Goal: Task Accomplishment & Management: Manage account settings

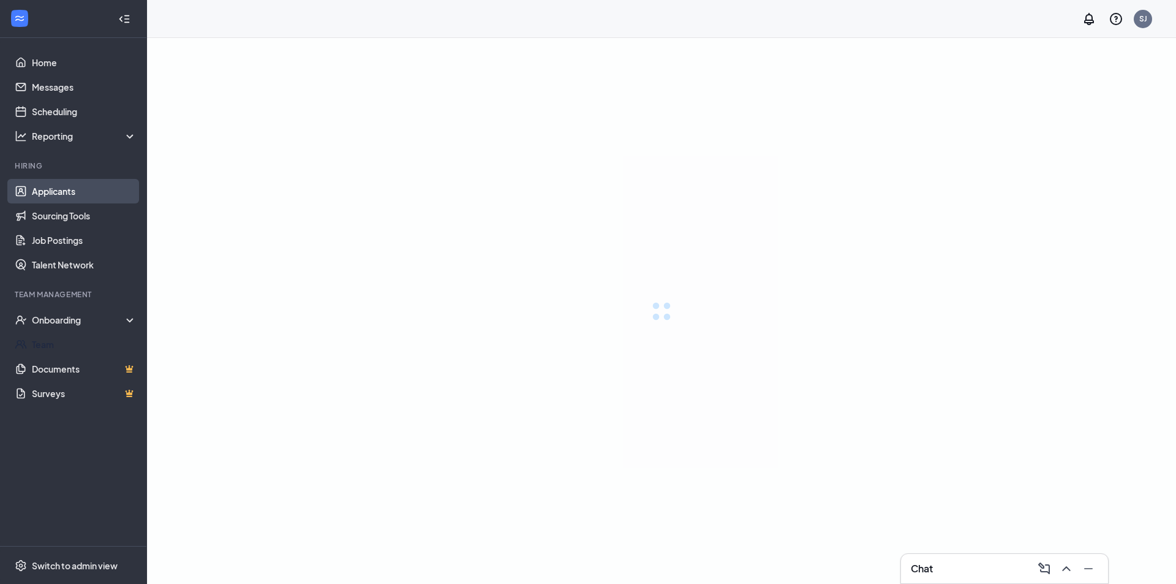
click at [85, 194] on link "Applicants" at bounding box center [84, 191] width 105 height 24
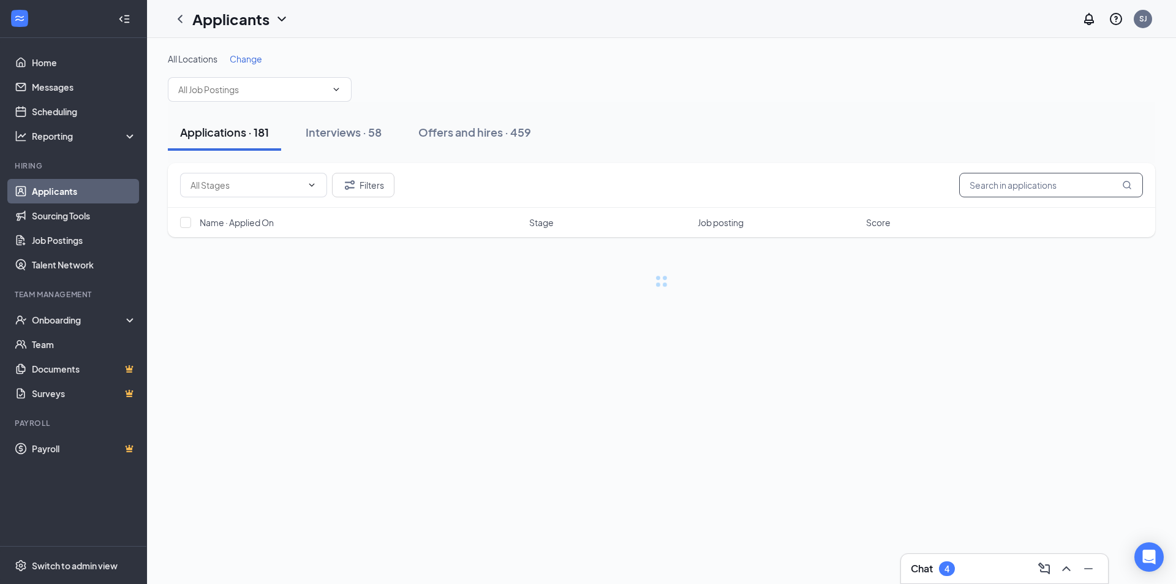
click at [1021, 185] on input "text" at bounding box center [1051, 185] width 184 height 24
type input "k"
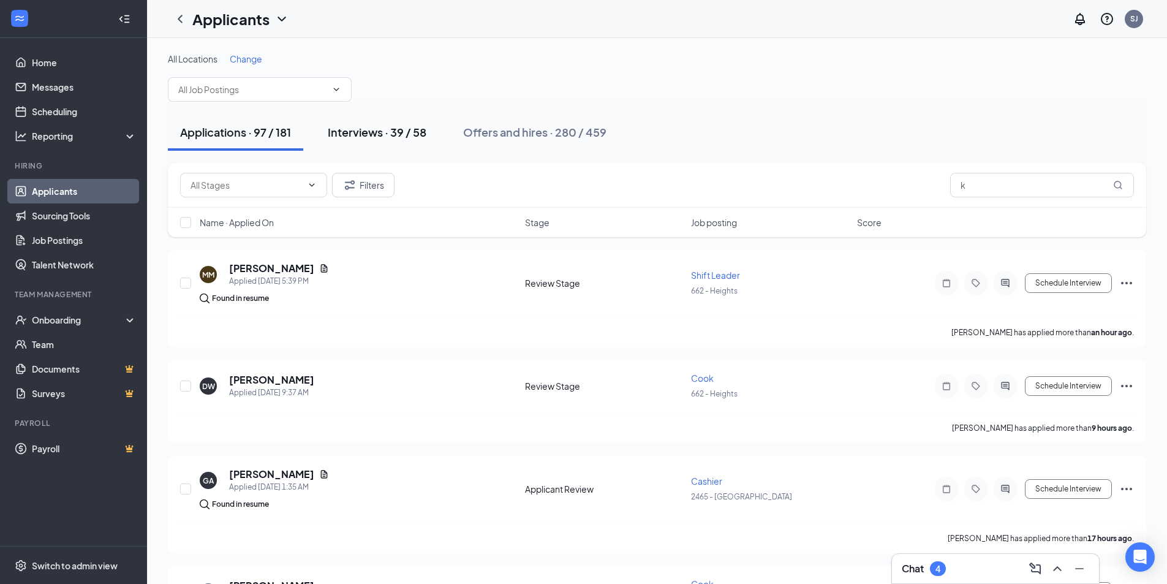
click at [331, 127] on div "Interviews · 39 / 58" at bounding box center [377, 131] width 99 height 15
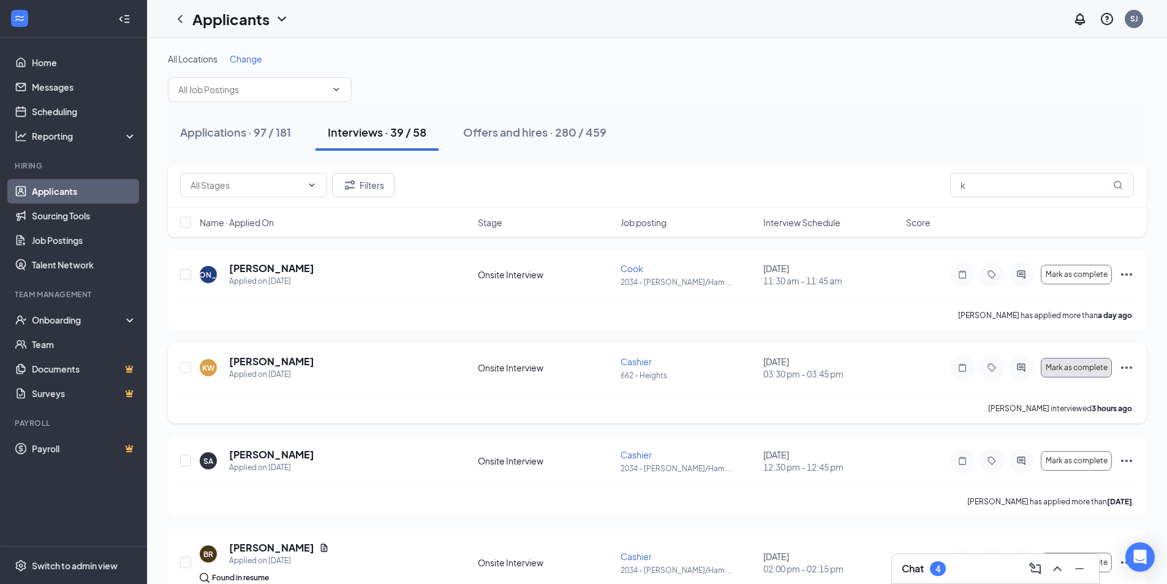
click at [1100, 369] on span "Mark as complete" at bounding box center [1076, 367] width 62 height 9
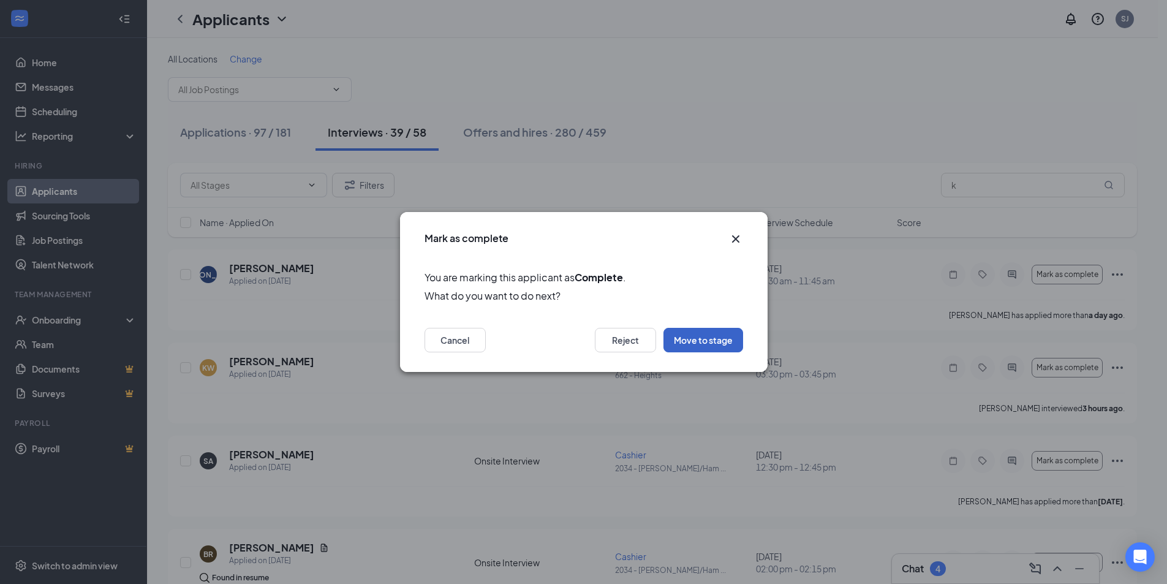
click at [704, 340] on button "Move to stage" at bounding box center [703, 340] width 80 height 24
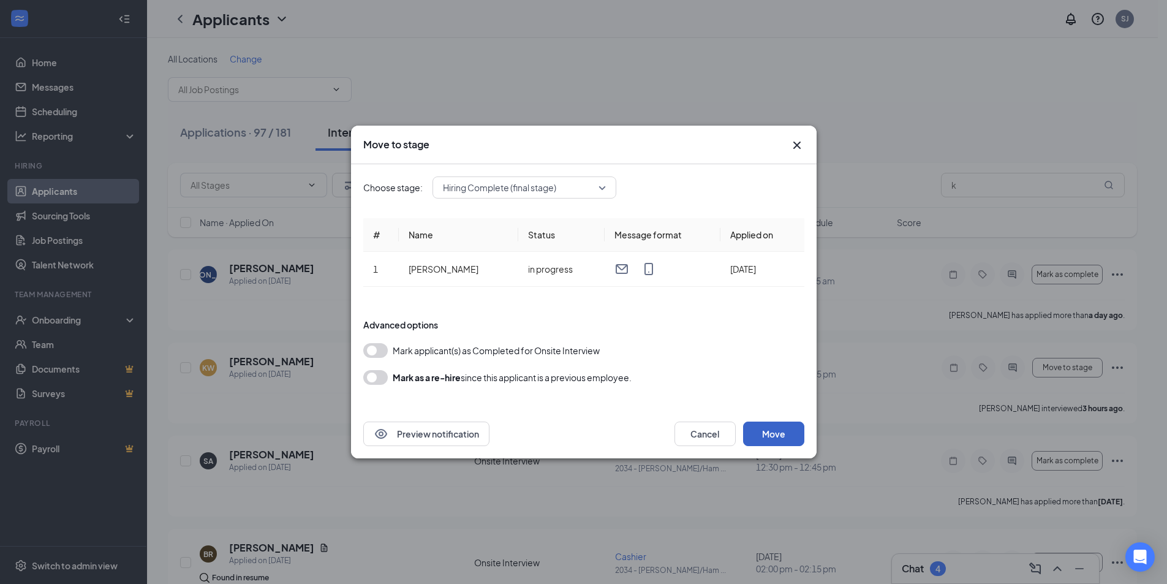
click at [769, 431] on button "Move" at bounding box center [773, 433] width 61 height 24
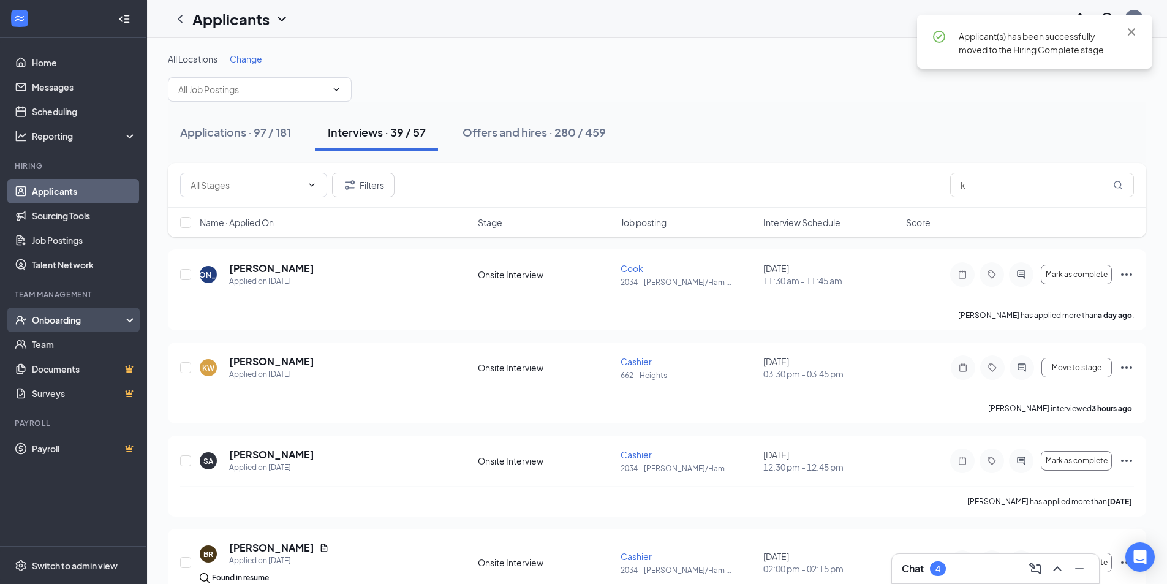
click at [45, 313] on div "Onboarding" at bounding box center [73, 319] width 147 height 24
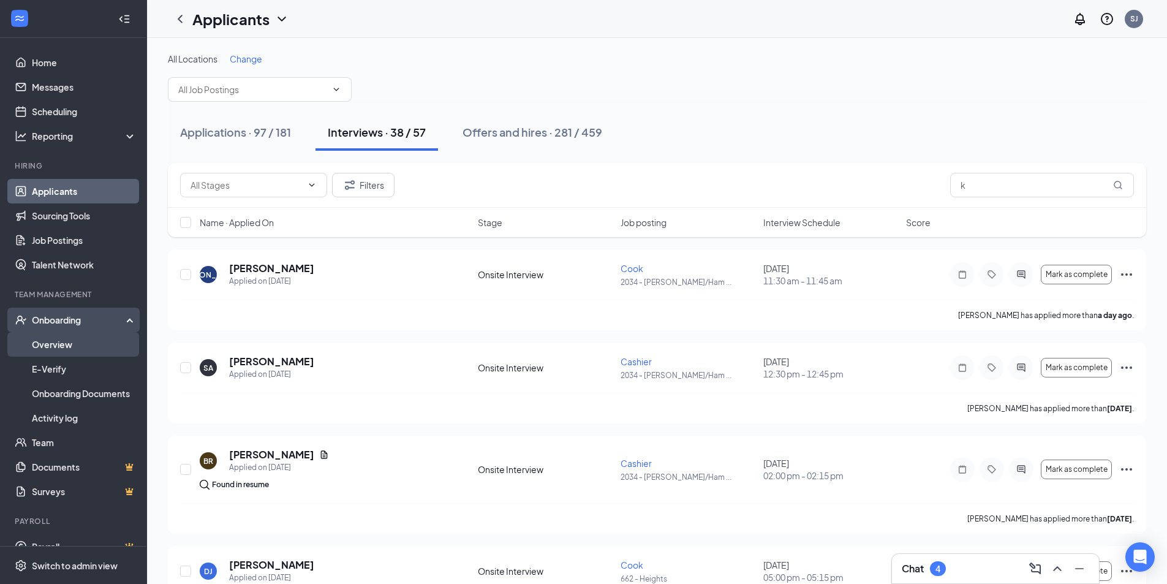
click at [62, 339] on link "Overview" at bounding box center [84, 344] width 105 height 24
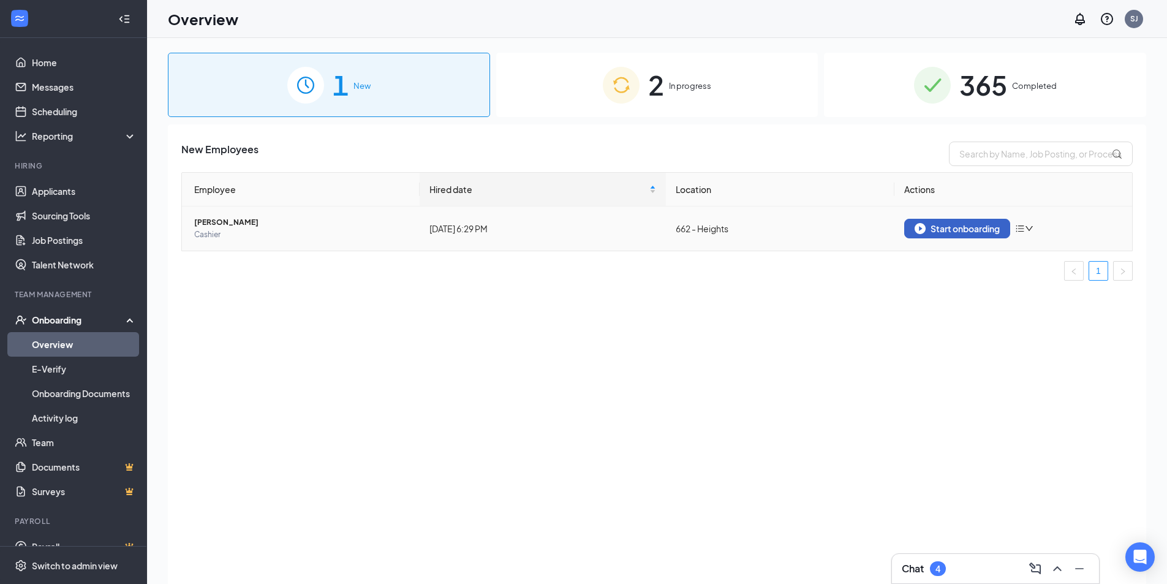
click at [937, 224] on div "Start onboarding" at bounding box center [956, 228] width 85 height 11
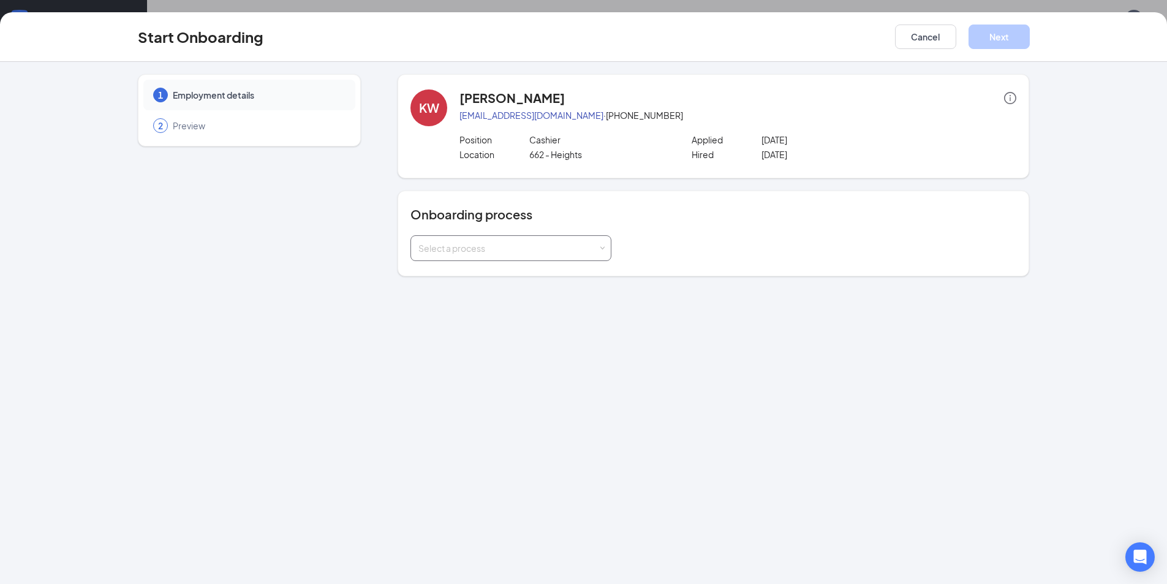
click at [464, 238] on div "Select a process" at bounding box center [510, 248] width 185 height 24
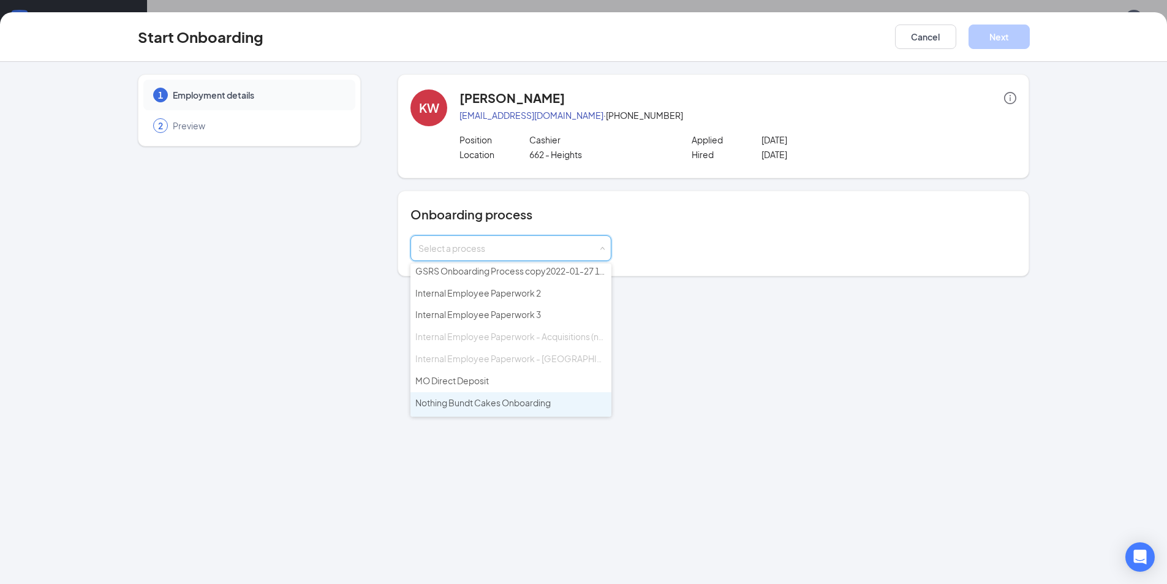
scroll to position [132, 0]
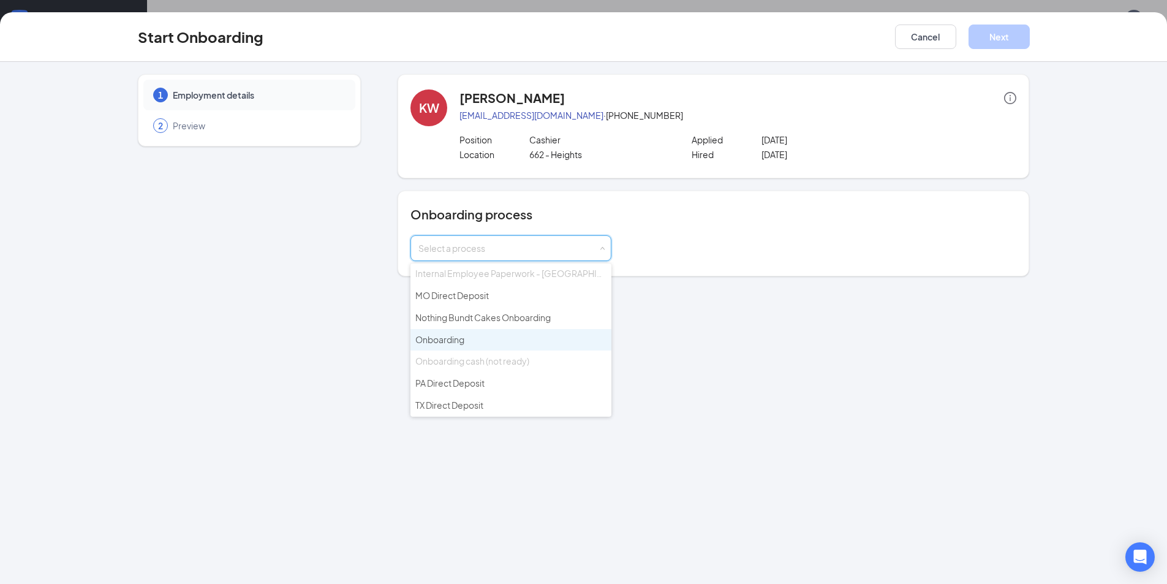
click at [489, 341] on li "Onboarding" at bounding box center [510, 340] width 201 height 22
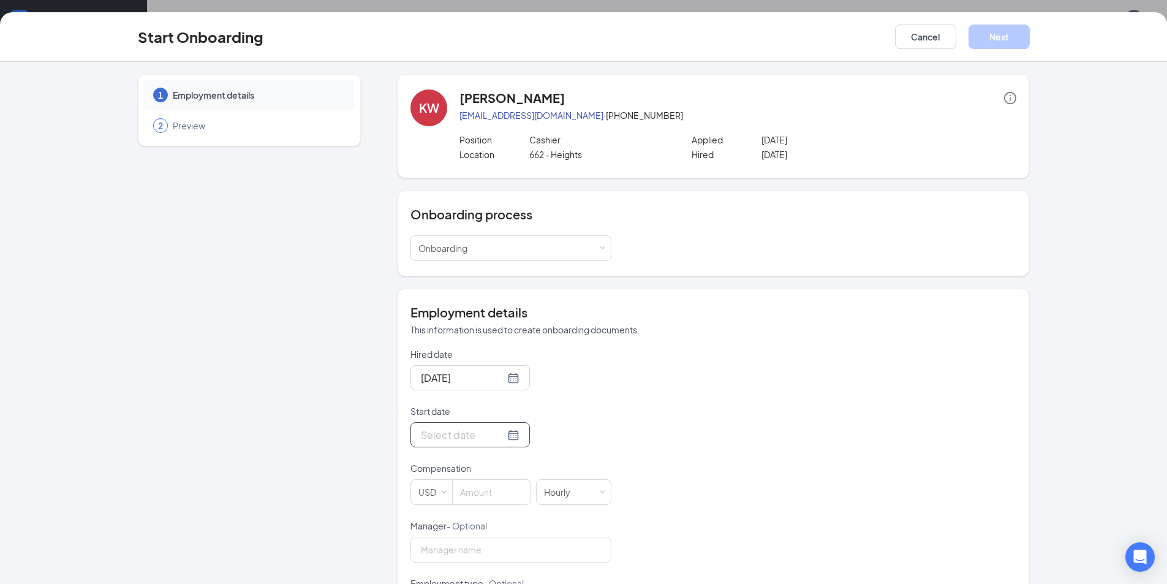
click at [498, 431] on div at bounding box center [470, 434] width 99 height 15
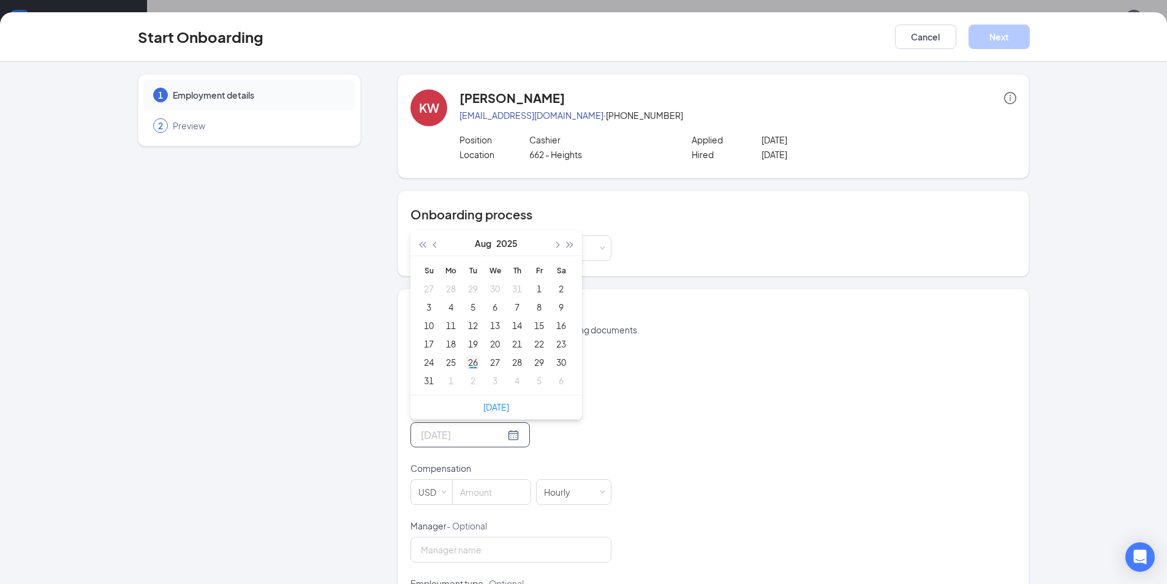
type input "[DATE]"
click at [465, 359] on div "26" at bounding box center [472, 362] width 15 height 15
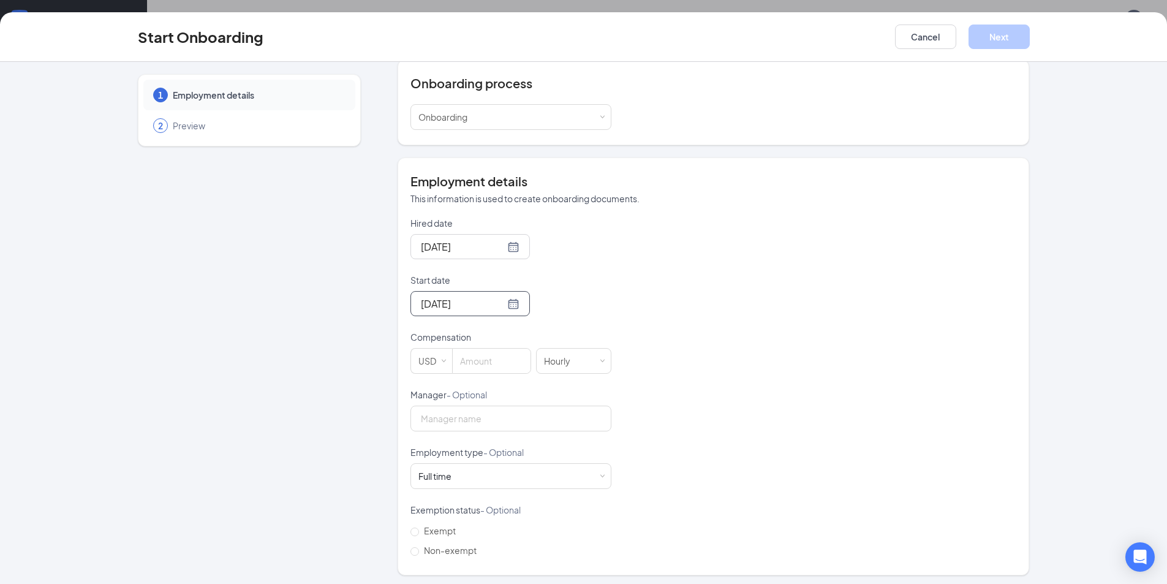
scroll to position [135, 0]
click at [479, 356] on input at bounding box center [492, 357] width 78 height 24
type input "11"
click at [511, 419] on input "Manager - Optional" at bounding box center [510, 415] width 201 height 26
type input "Jamial"
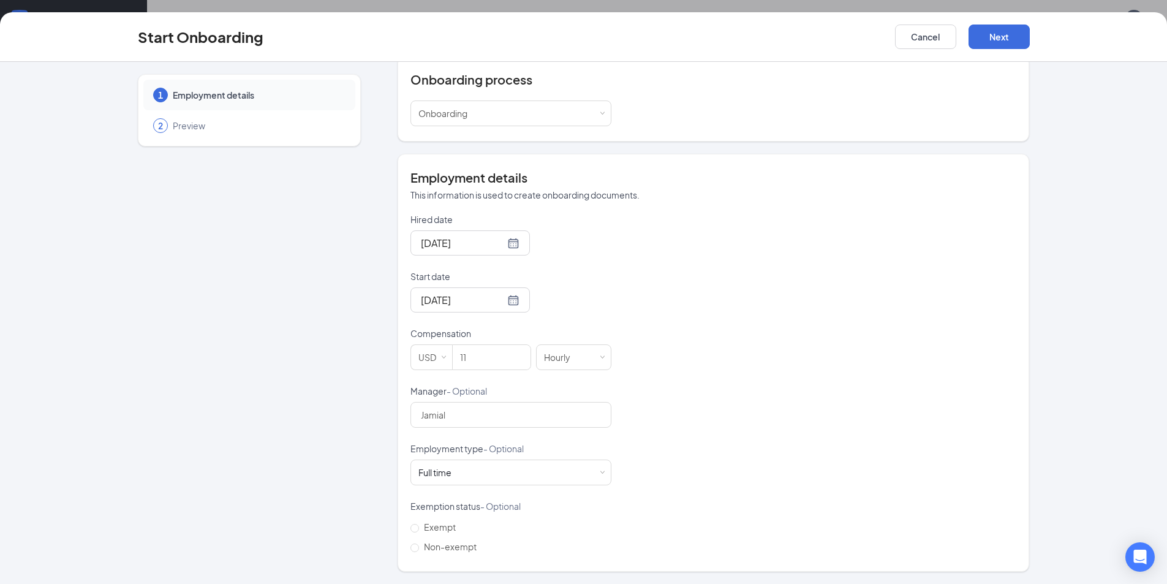
click at [656, 307] on div "Hired date [DATE] Start date [DATE] [DATE] Su Mo Tu We Th Fr Sa 27 28 29 30 31 …" at bounding box center [713, 384] width 606 height 343
click at [444, 544] on span "Non-exempt" at bounding box center [450, 546] width 62 height 11
click at [419, 544] on input "Non-exempt" at bounding box center [414, 547] width 9 height 9
radio input "true"
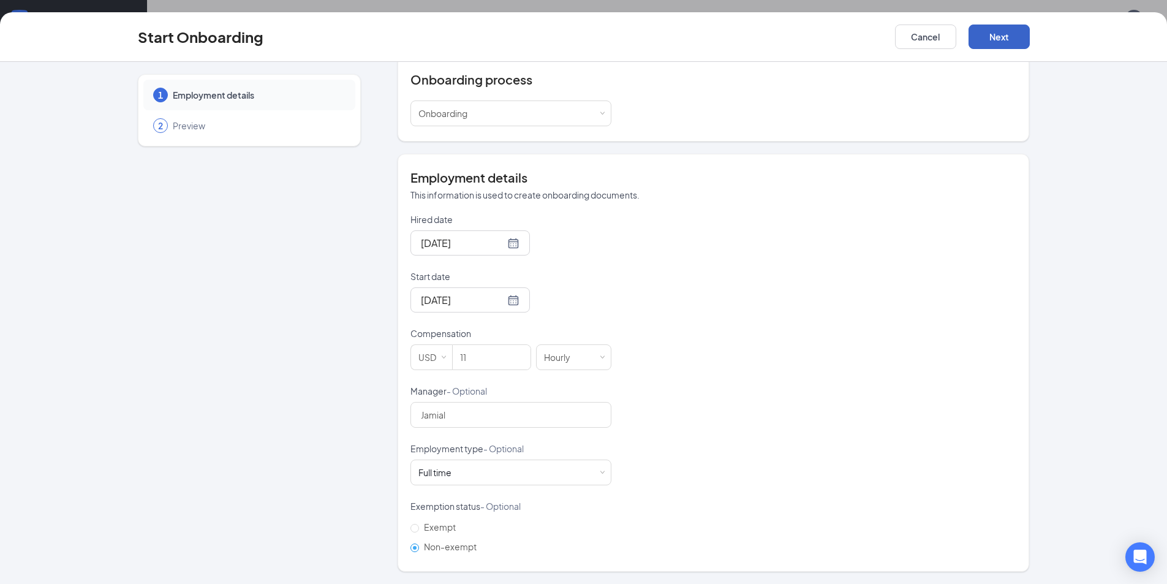
click at [992, 32] on button "Next" at bounding box center [998, 36] width 61 height 24
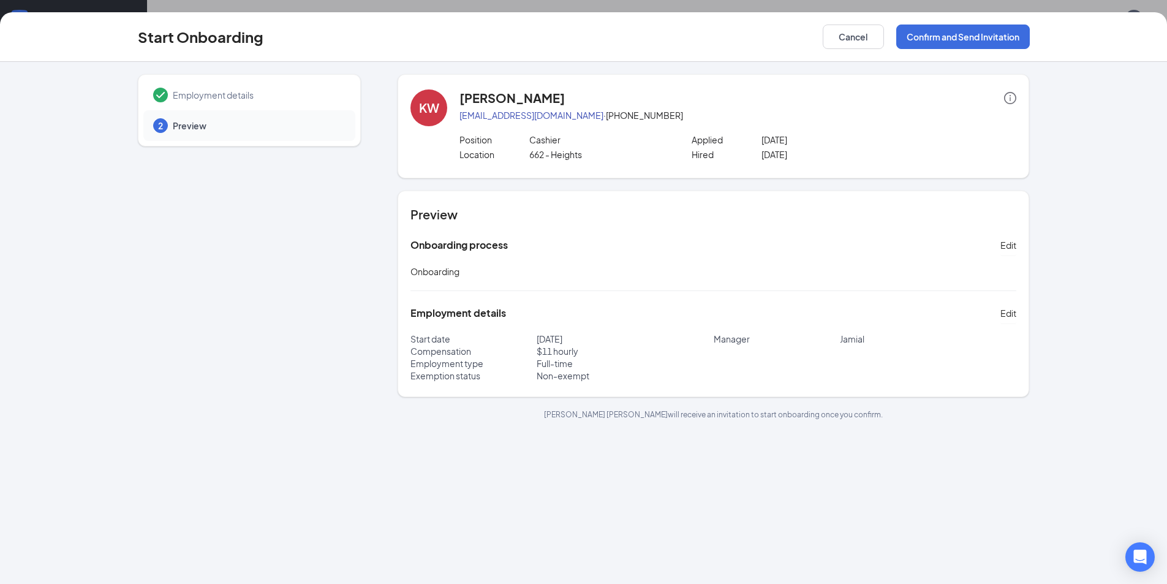
scroll to position [0, 0]
click at [950, 29] on button "Confirm and Send Invitation" at bounding box center [963, 36] width 134 height 24
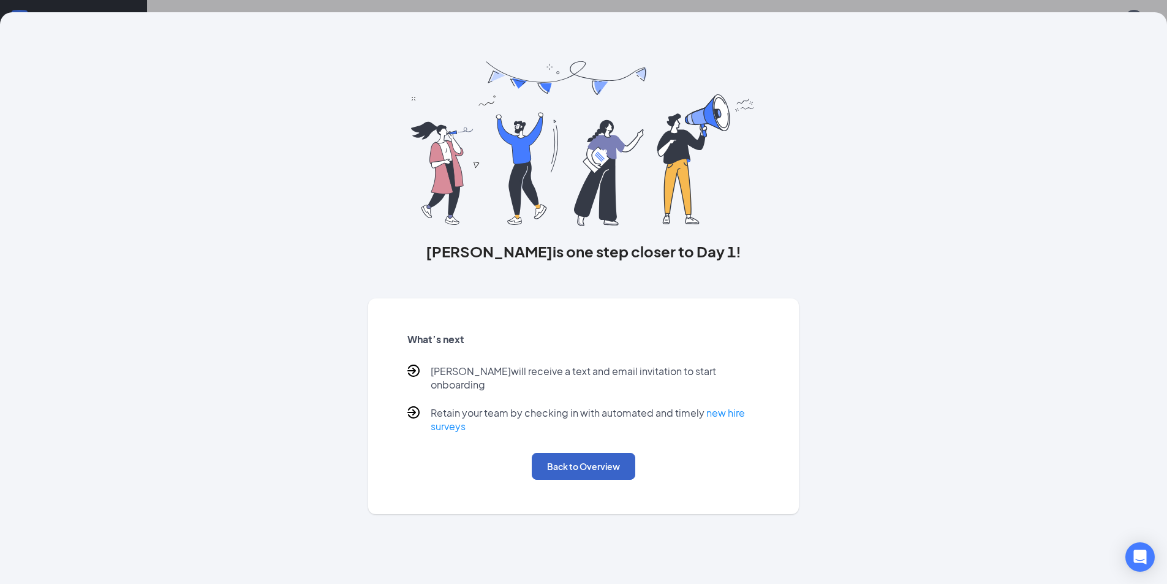
click at [616, 454] on button "Back to Overview" at bounding box center [583, 466] width 103 height 27
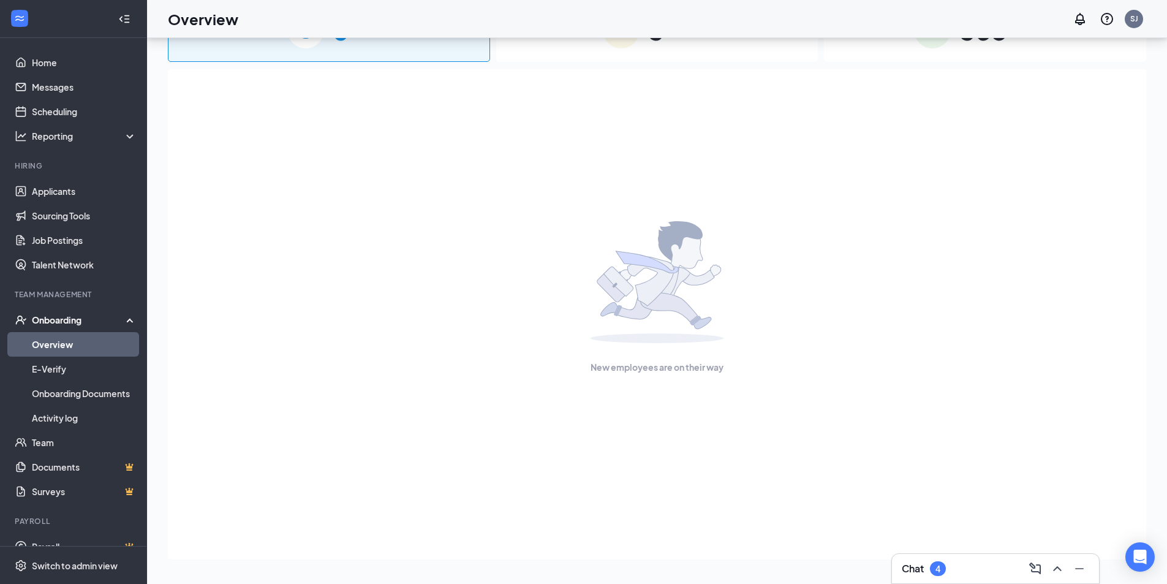
click at [66, 340] on link "Overview" at bounding box center [84, 344] width 105 height 24
click at [560, 51] on div "3 In progress" at bounding box center [657, 30] width 322 height 64
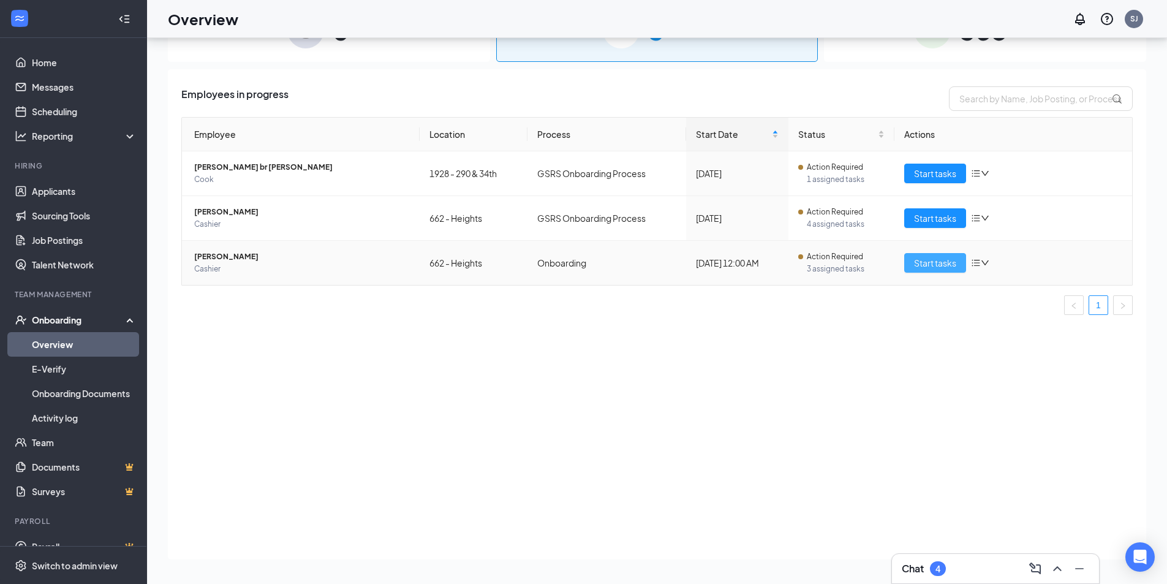
click at [920, 260] on span "Start tasks" at bounding box center [935, 262] width 42 height 13
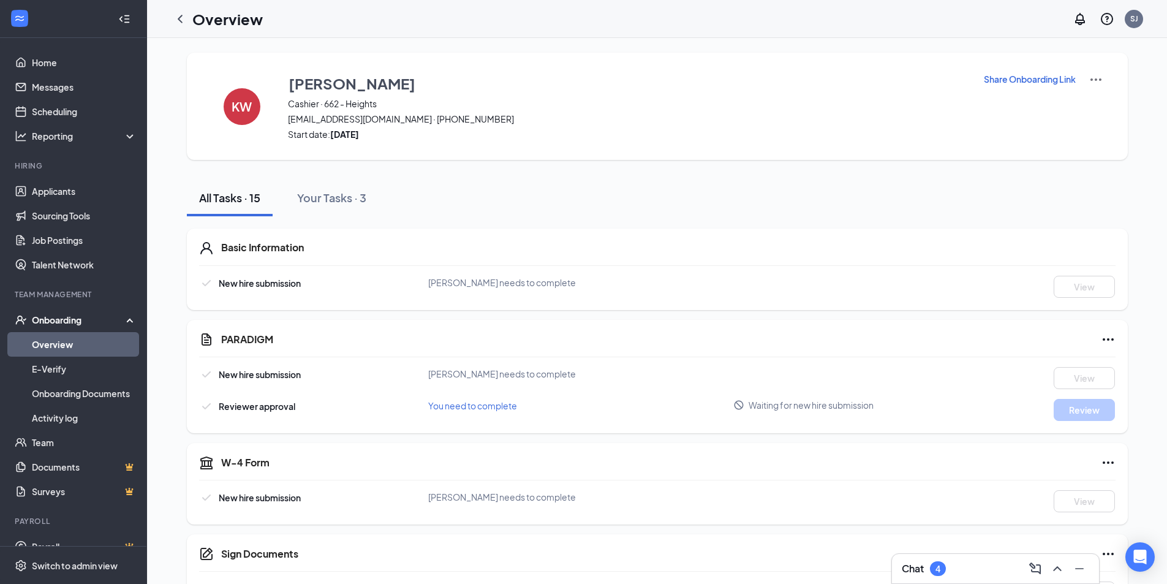
click at [1069, 81] on p "Share Onboarding Link" at bounding box center [1030, 79] width 92 height 12
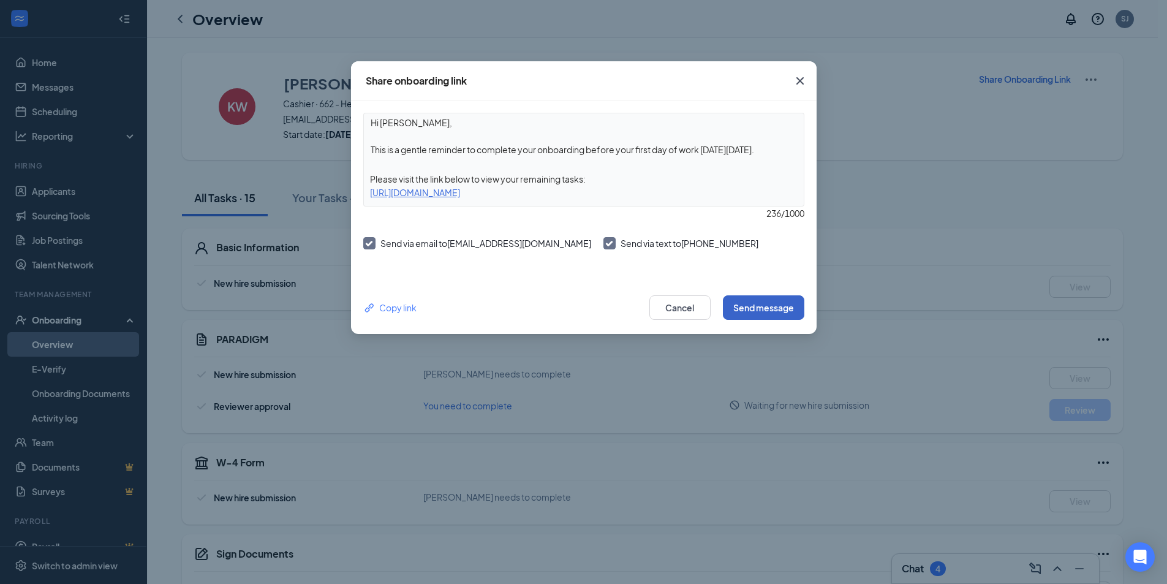
click at [757, 311] on button "Send message" at bounding box center [763, 307] width 81 height 24
